Goal: Task Accomplishment & Management: Complete application form

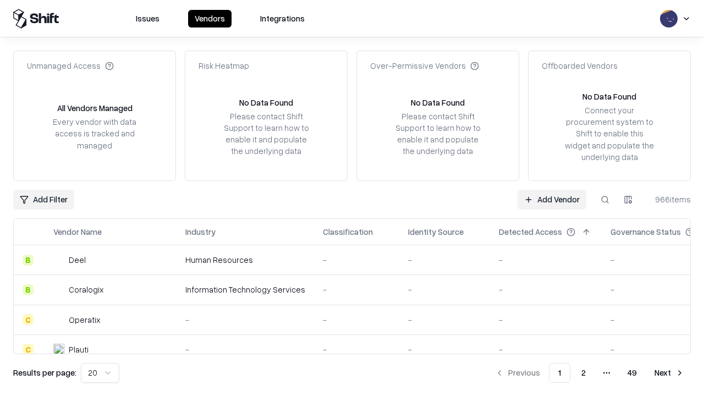
click at [552, 199] on link "Add Vendor" at bounding box center [552, 200] width 69 height 20
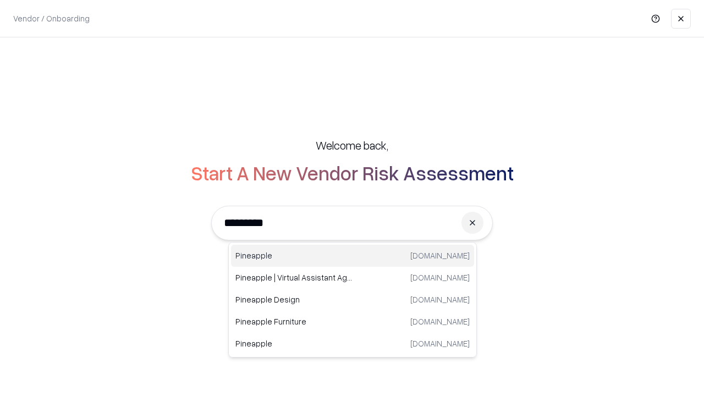
click at [353, 256] on div "Pineapple [DOMAIN_NAME]" at bounding box center [352, 256] width 243 height 22
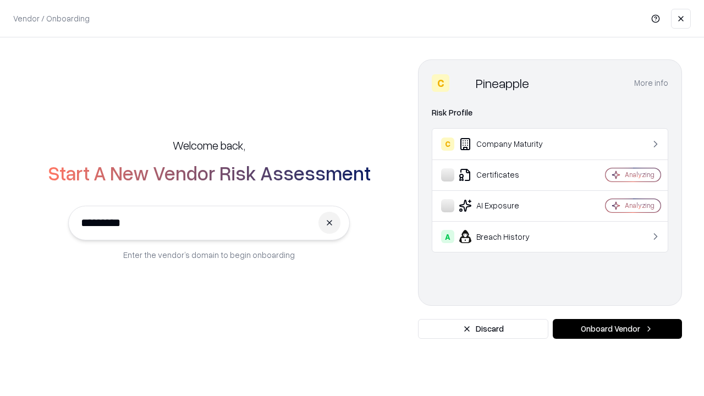
type input "*********"
click at [617, 329] on button "Onboard Vendor" at bounding box center [617, 329] width 129 height 20
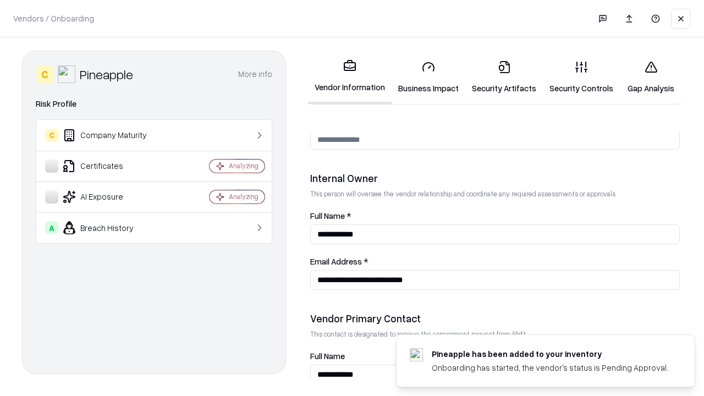
scroll to position [570, 0]
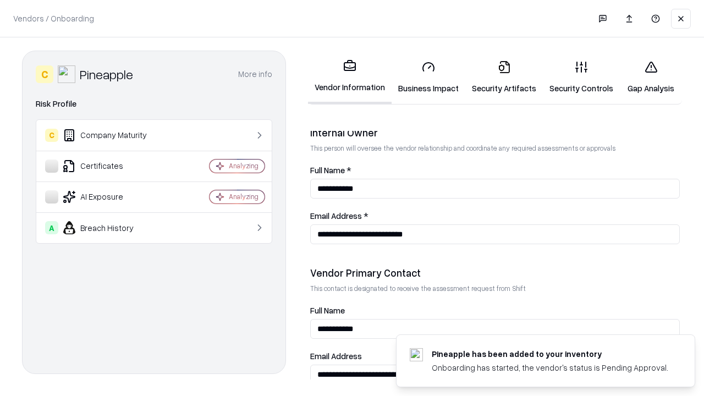
click at [428, 77] on link "Business Impact" at bounding box center [429, 77] width 74 height 51
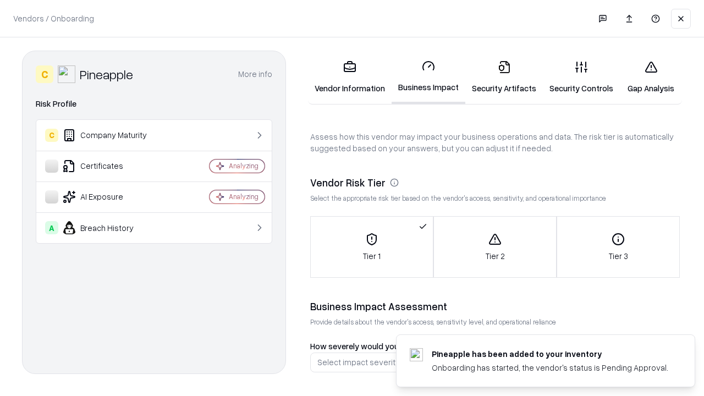
click at [504, 77] on link "Security Artifacts" at bounding box center [504, 77] width 78 height 51
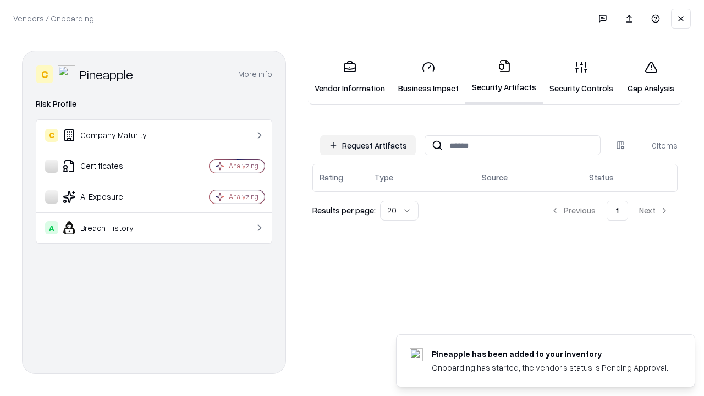
click at [368, 145] on button "Request Artifacts" at bounding box center [368, 145] width 96 height 20
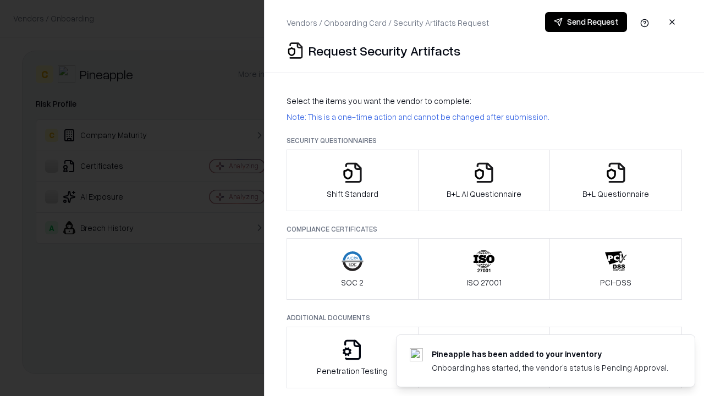
click at [352, 180] on icon "button" at bounding box center [353, 173] width 22 height 22
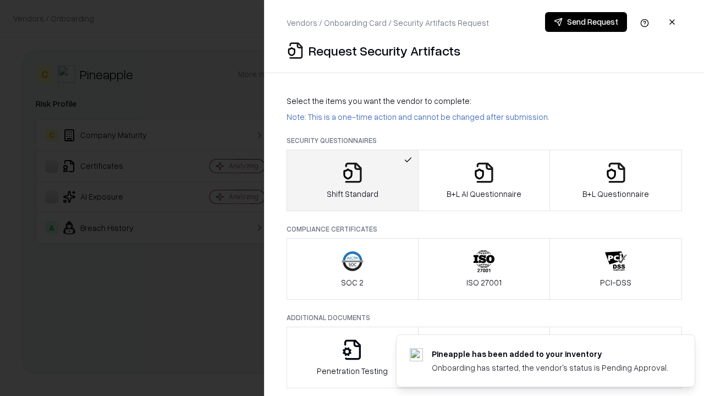
click at [586, 22] on button "Send Request" at bounding box center [586, 22] width 82 height 20
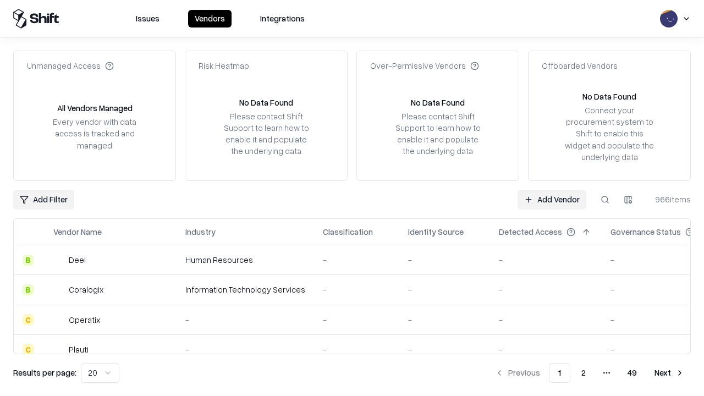
click at [605, 199] on button at bounding box center [605, 200] width 20 height 20
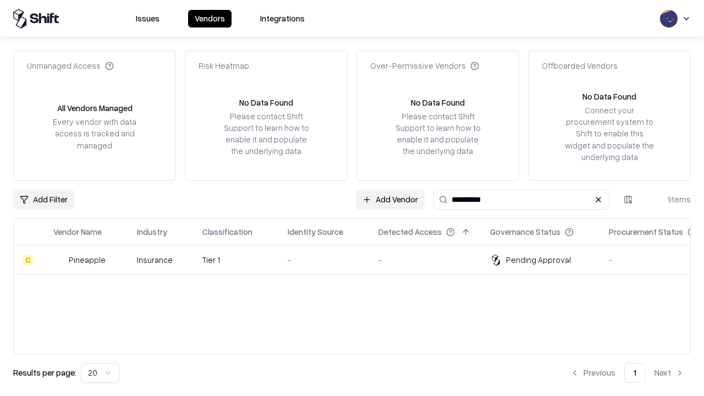
type input "*********"
click at [359, 260] on div "-" at bounding box center [324, 260] width 73 height 12
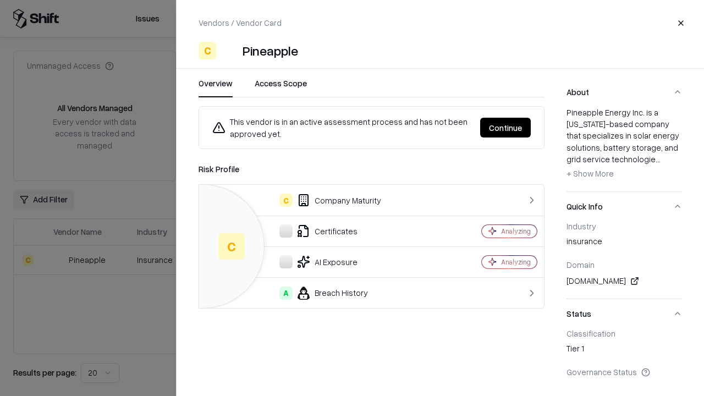
click at [505, 128] on button "Continue" at bounding box center [505, 128] width 51 height 20
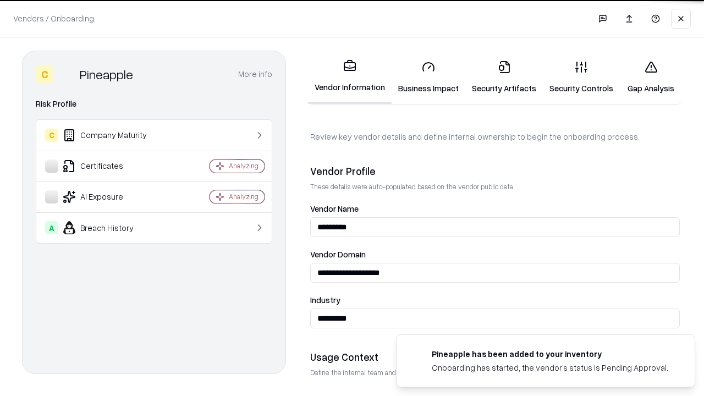
click at [504, 77] on link "Security Artifacts" at bounding box center [504, 77] width 78 height 51
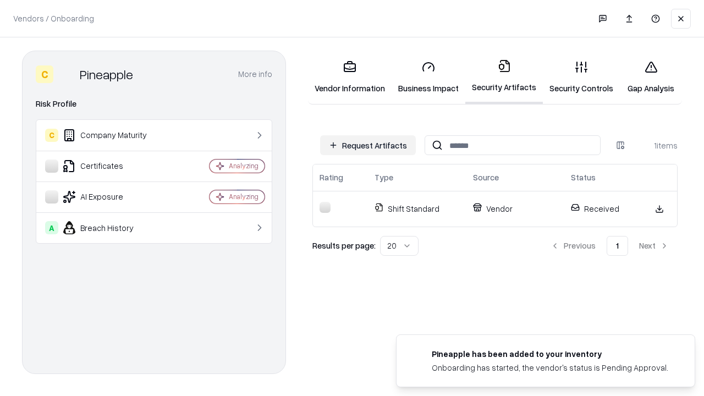
click at [581, 77] on link "Security Controls" at bounding box center [581, 77] width 77 height 51
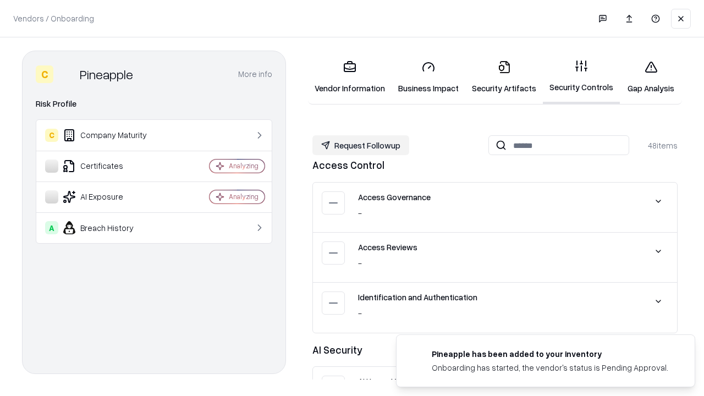
click at [361, 145] on button "Request Followup" at bounding box center [360, 145] width 97 height 20
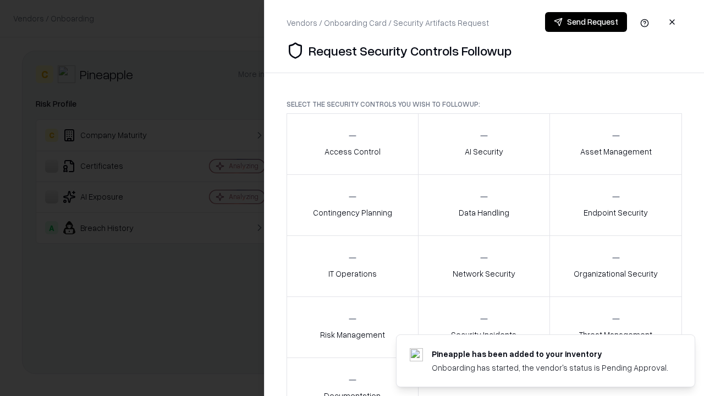
click at [352, 144] on div "Access Control" at bounding box center [353, 143] width 56 height 27
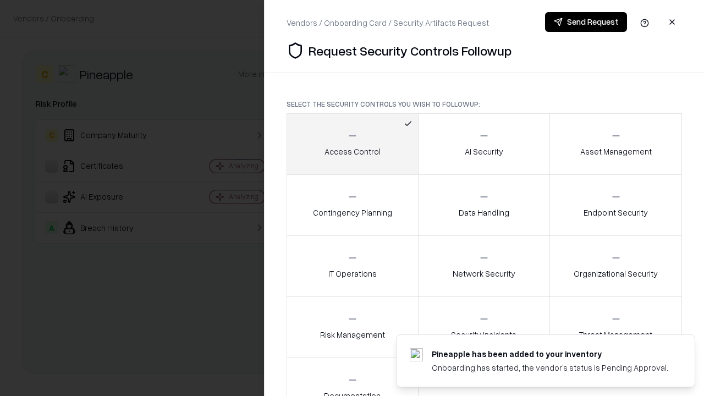
click at [586, 22] on button "Send Request" at bounding box center [586, 22] width 82 height 20
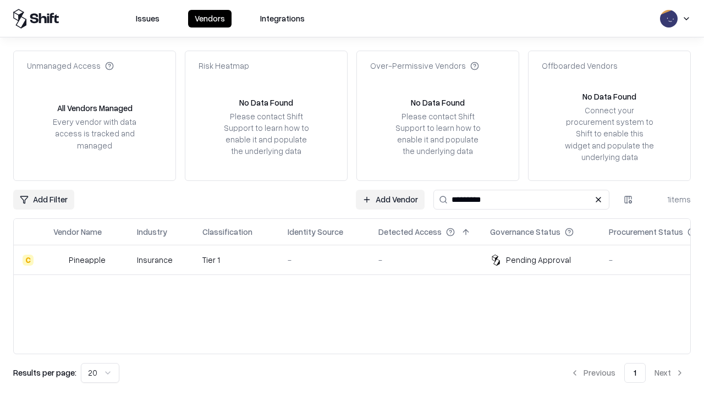
type input "*********"
click at [359, 260] on div "-" at bounding box center [324, 260] width 73 height 12
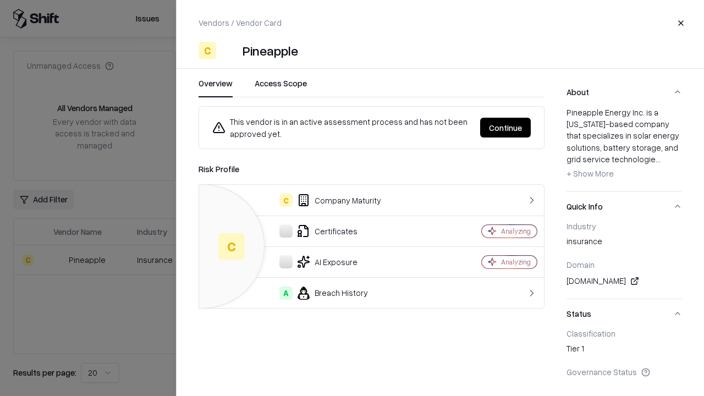
click at [505, 128] on button "Continue" at bounding box center [505, 128] width 51 height 20
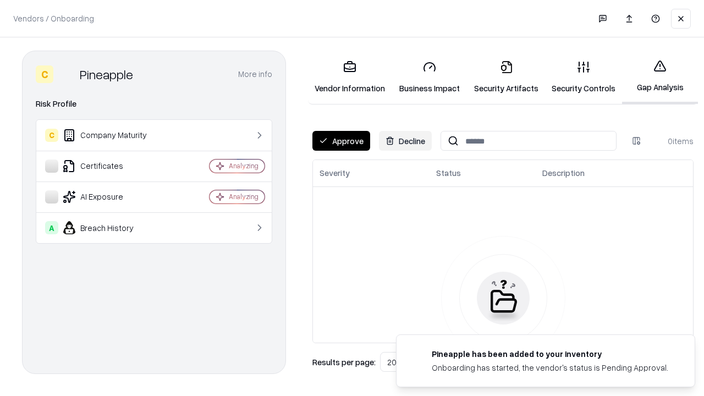
click at [341, 141] on button "Approve" at bounding box center [341, 141] width 58 height 20
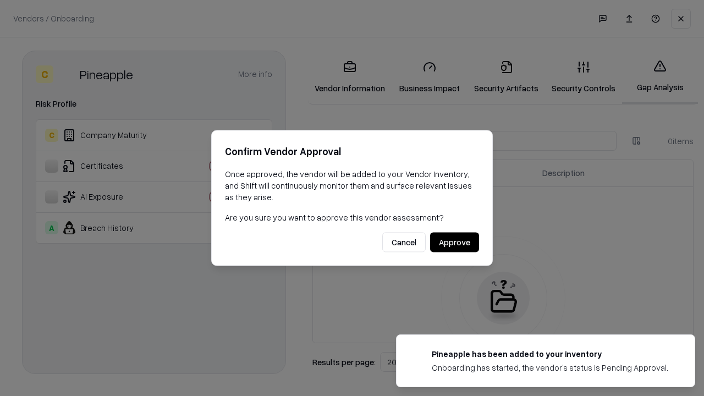
click at [454, 242] on button "Approve" at bounding box center [454, 243] width 49 height 20
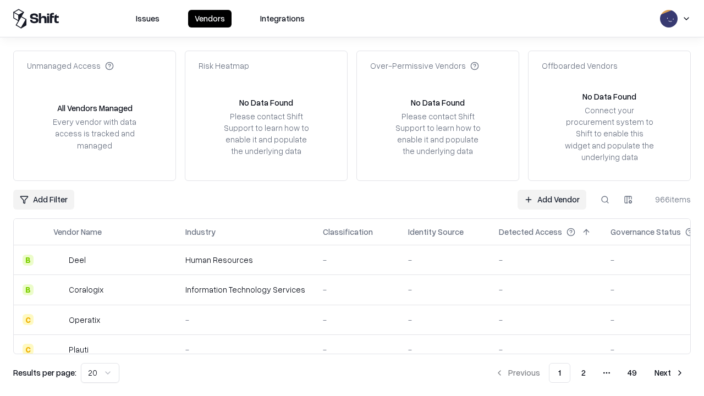
type input "*********"
click at [552, 199] on link "Add Vendor" at bounding box center [552, 200] width 69 height 20
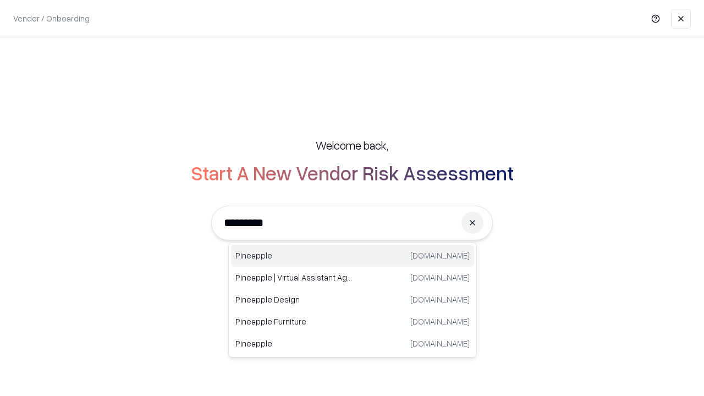
click at [353, 256] on div "Pineapple [DOMAIN_NAME]" at bounding box center [352, 256] width 243 height 22
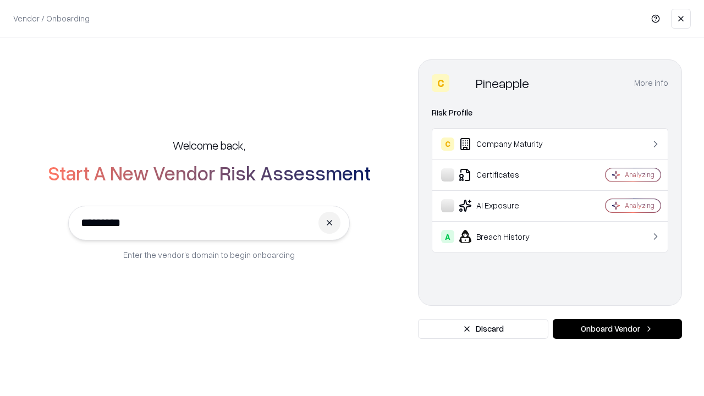
type input "*********"
click at [617, 329] on button "Onboard Vendor" at bounding box center [617, 329] width 129 height 20
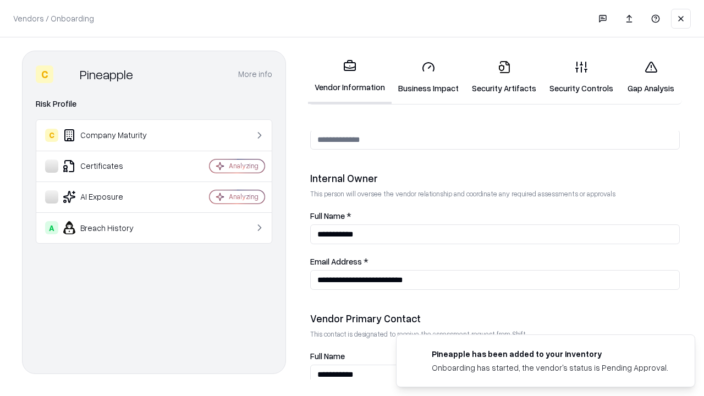
scroll to position [570, 0]
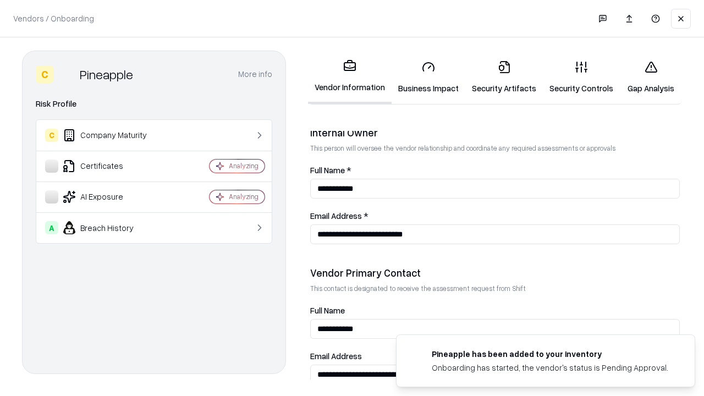
click at [651, 77] on link "Gap Analysis" at bounding box center [651, 77] width 62 height 51
